Goal: Task Accomplishment & Management: Use online tool/utility

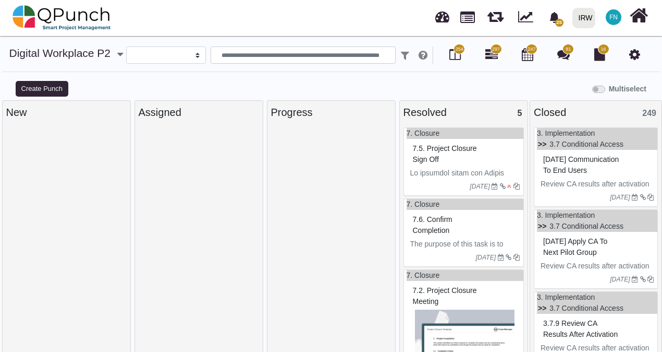
select select
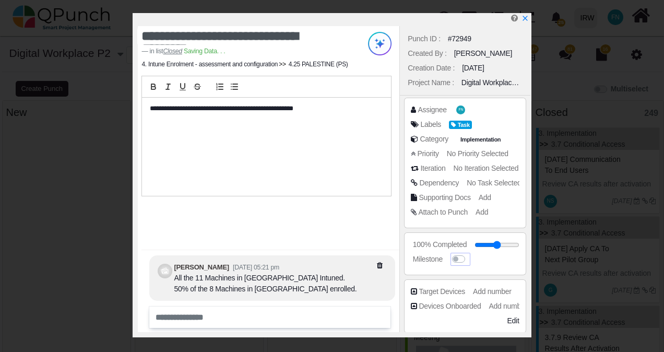
click at [468, 254] on label at bounding box center [468, 254] width 0 height 0
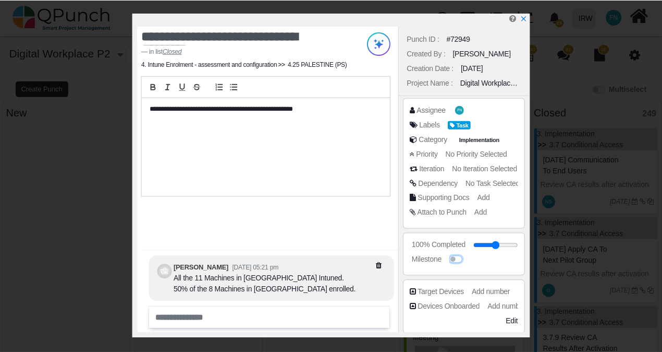
scroll to position [259, 0]
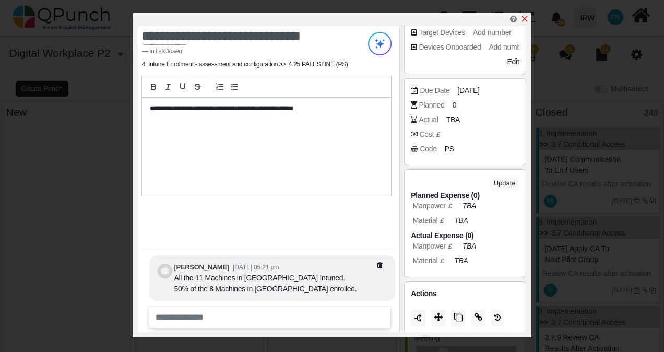
click at [526, 18] on icon "x" at bounding box center [524, 19] width 6 height 6
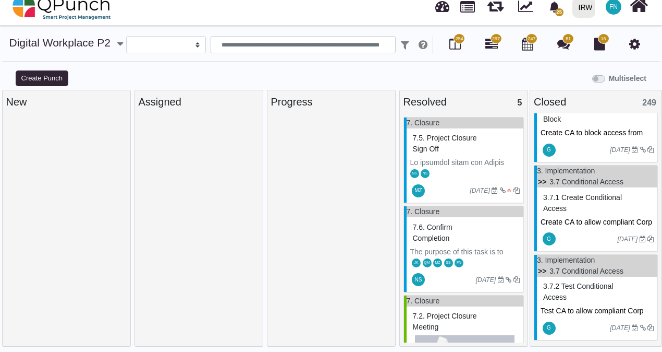
scroll to position [1043, 0]
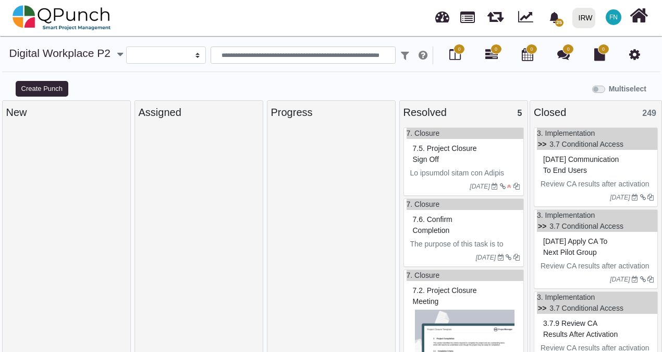
select select
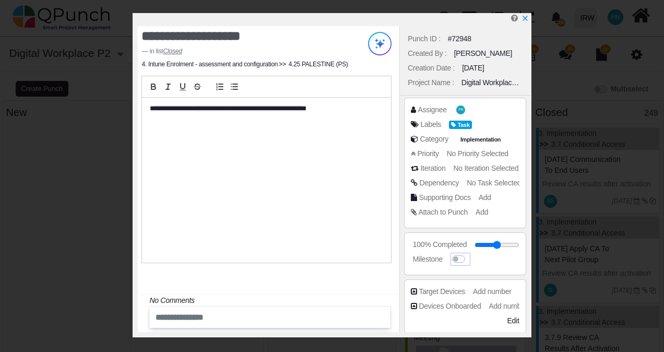
click at [468, 254] on label at bounding box center [468, 254] width 0 height 0
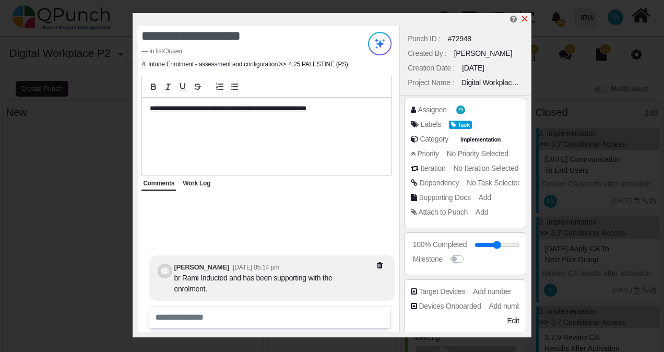
click at [525, 19] on icon "x" at bounding box center [524, 19] width 8 height 8
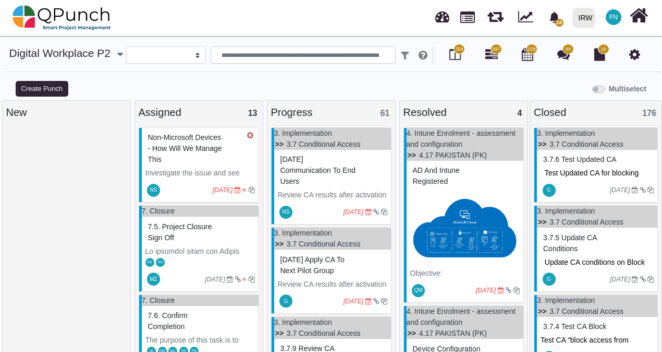
select select
